Goal: Transaction & Acquisition: Purchase product/service

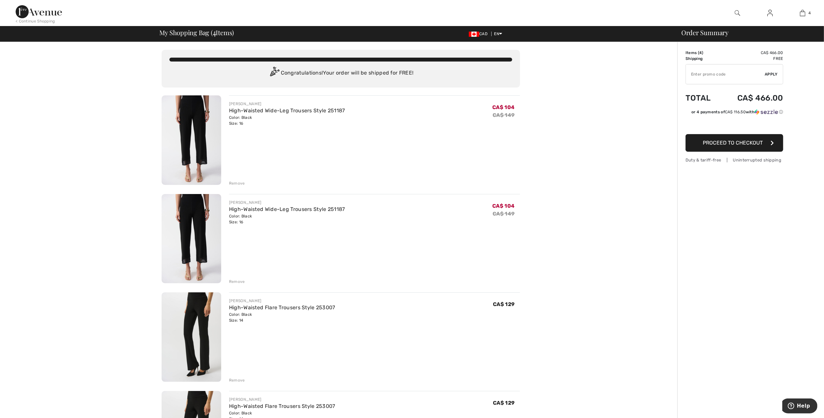
click at [199, 134] on img at bounding box center [192, 140] width 60 height 90
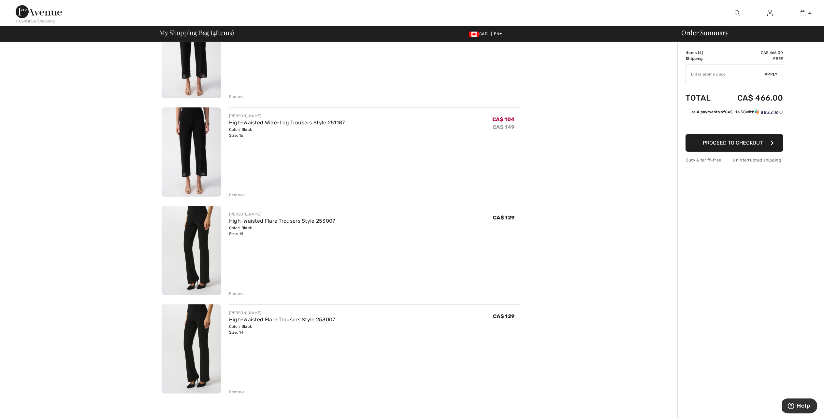
click at [308, 324] on div "High-Waisted Flare Trousers Style 253007" at bounding box center [282, 320] width 106 height 8
click at [718, 148] on button "Proceed to Checkout" at bounding box center [735, 143] width 98 height 18
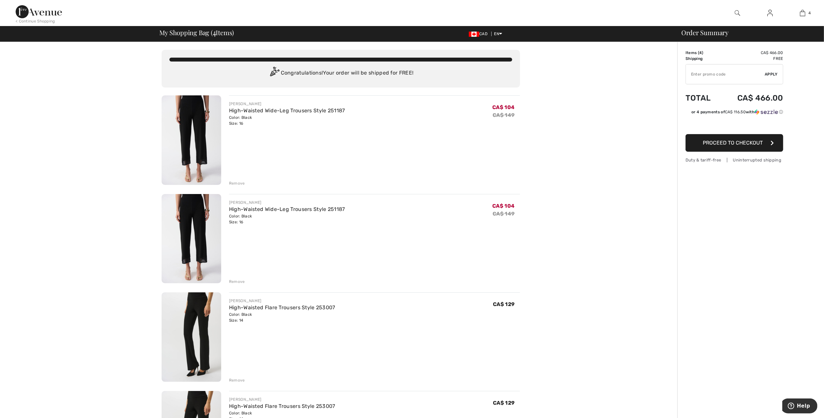
drag, startPoint x: 245, startPoint y: 112, endPoint x: 82, endPoint y: 141, distance: 165.2
click at [82, 141] on div "You are only CA$ 0.00 away from FREE SHIPPING! Continue Shopping > Congratulati…" at bounding box center [341, 400] width 674 height 717
click at [181, 129] on img at bounding box center [192, 140] width 60 height 90
click at [735, 145] on span "Proceed to Checkout" at bounding box center [733, 143] width 60 height 6
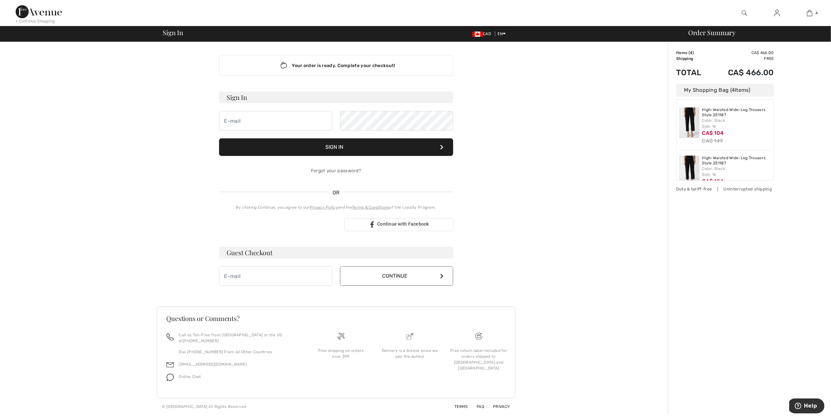
click at [244, 251] on h3 "Guest Checkout" at bounding box center [336, 253] width 234 height 12
click at [238, 274] on input "email" at bounding box center [275, 277] width 113 height 20
type input "pennycampbell561@gmail.com"
click at [443, 278] on button "Continue" at bounding box center [396, 277] width 113 height 20
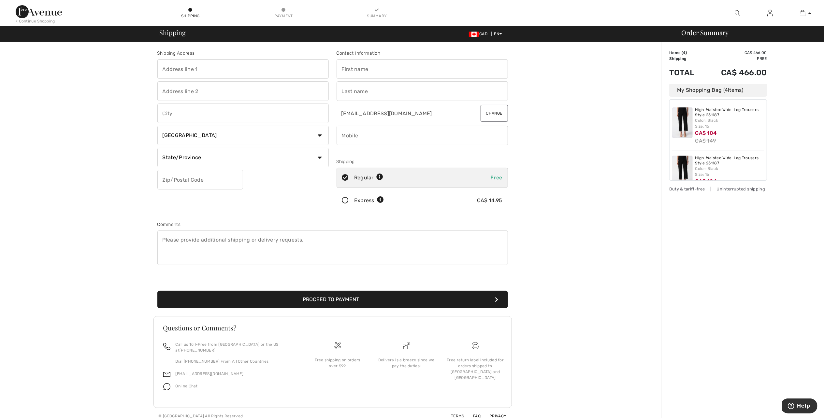
click at [248, 72] on input "text" at bounding box center [242, 69] width 171 height 20
type input "962 CHEMIN FLAMINGO"
type input "STE ADOLPHE D'HOWARD, QUEBEC"
select select "QC"
type input "J0T2B0"
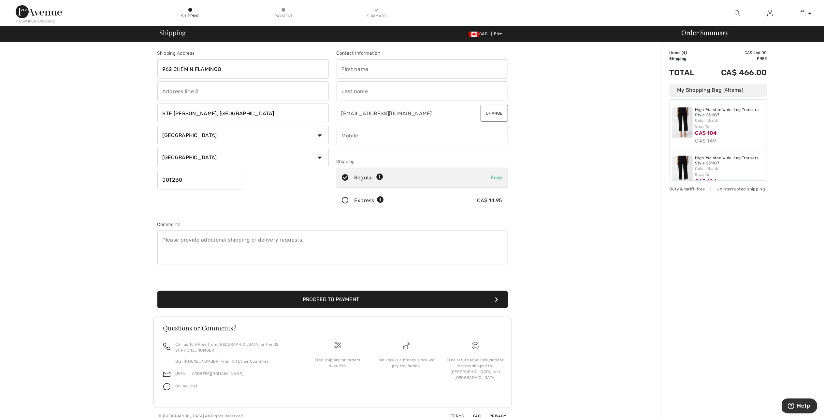
type input "penelope"
type input "Campbell"
type input "4382745778"
click at [345, 199] on icon at bounding box center [345, 200] width 17 height 7
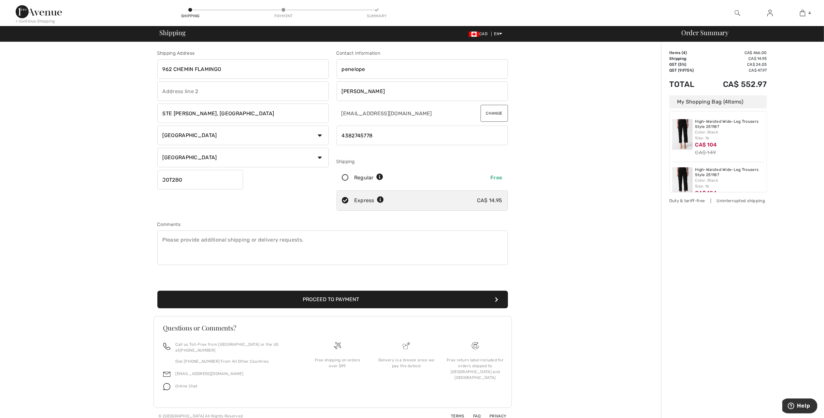
click at [714, 102] on div "My Shopping Bag ( 4 Items)" at bounding box center [718, 101] width 98 height 13
click at [708, 101] on div "My Shopping Bag ( 4 Items)" at bounding box center [718, 101] width 98 height 13
click at [677, 108] on div "My Shopping Bag ( 4 Items)" at bounding box center [718, 101] width 98 height 13
click at [596, 179] on div "Shipping Address 962 CHEMIN FLAMINGO STE ADOLPHE D'HOWARD, QUEBEC Country Canad…" at bounding box center [332, 233] width 657 height 383
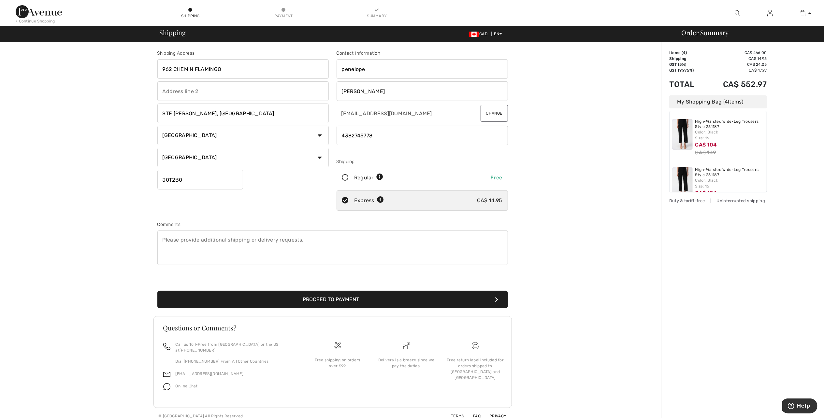
click at [715, 107] on div "My Shopping Bag ( 4 Items)" at bounding box center [718, 101] width 98 height 13
click at [688, 138] on img at bounding box center [682, 134] width 21 height 31
click at [688, 129] on img at bounding box center [682, 128] width 21 height 31
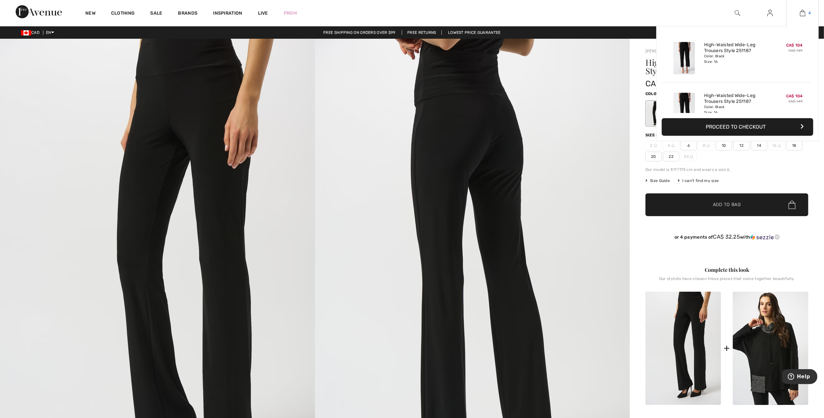
click at [802, 13] on img at bounding box center [803, 13] width 6 height 8
click at [800, 94] on span "CA$ 104" at bounding box center [794, 96] width 17 height 5
click at [801, 13] on img at bounding box center [803, 13] width 6 height 8
